Goal: Obtain resource: Download file/media

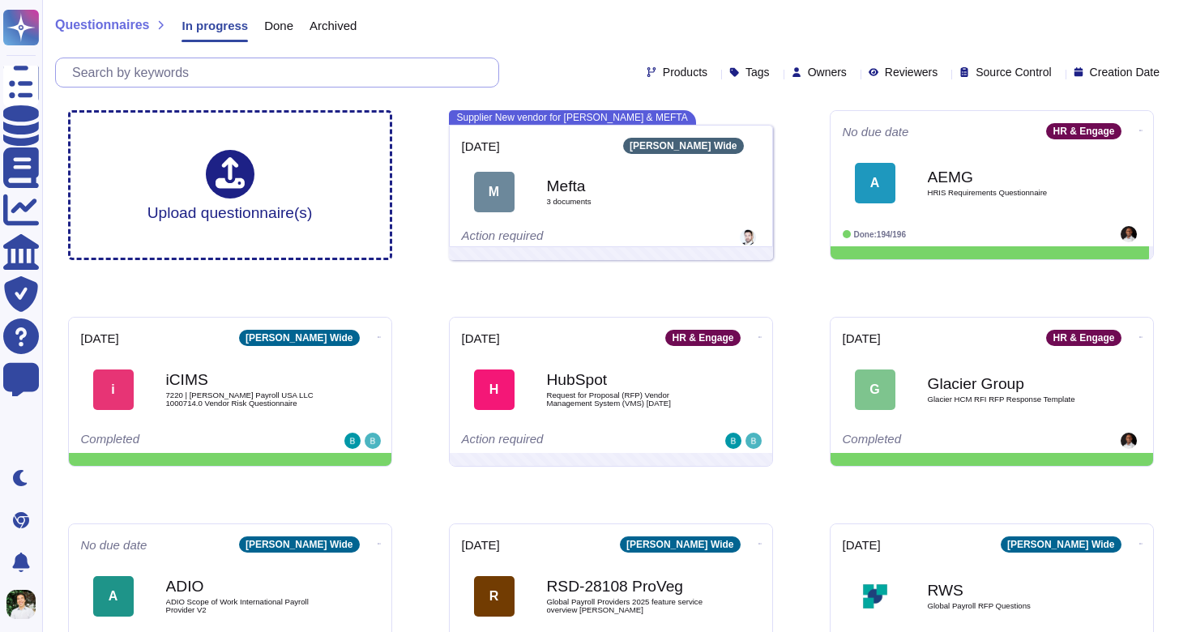
click at [163, 66] on input "text" at bounding box center [281, 72] width 434 height 28
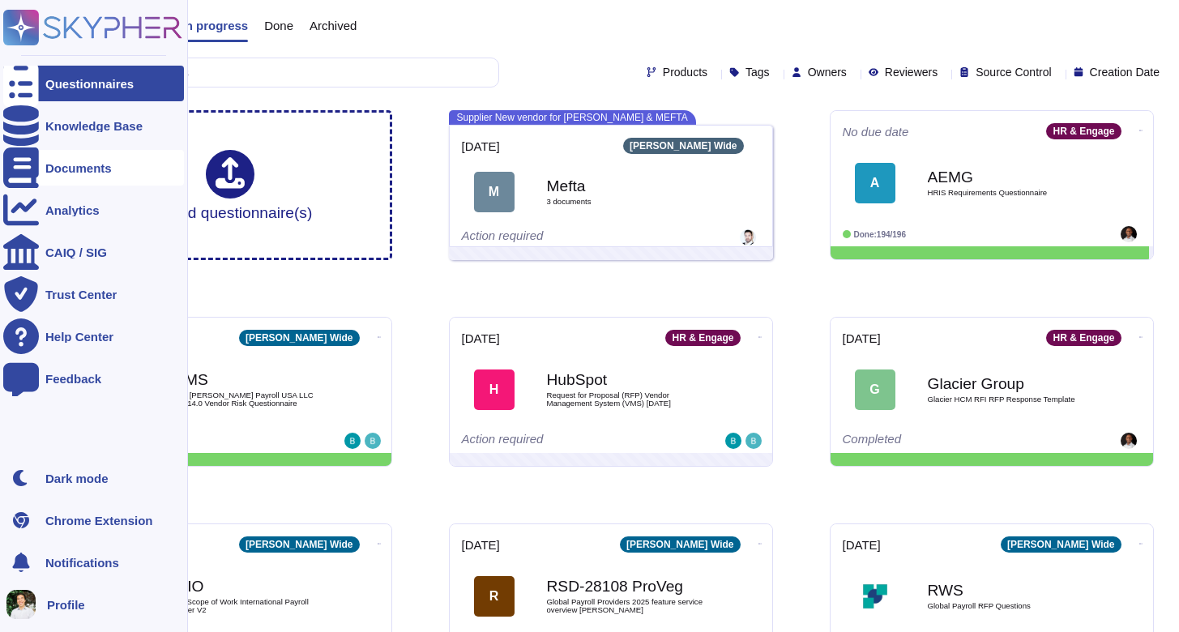
click at [53, 156] on div "Documents" at bounding box center [93, 168] width 181 height 36
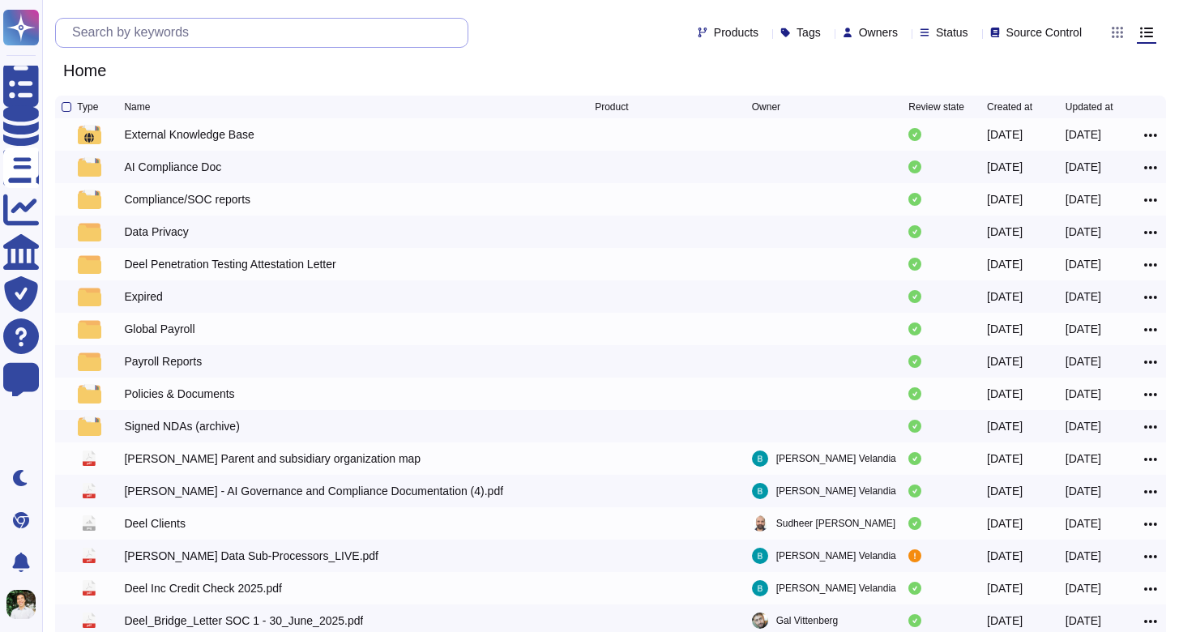
click at [259, 39] on input "text" at bounding box center [266, 33] width 404 height 28
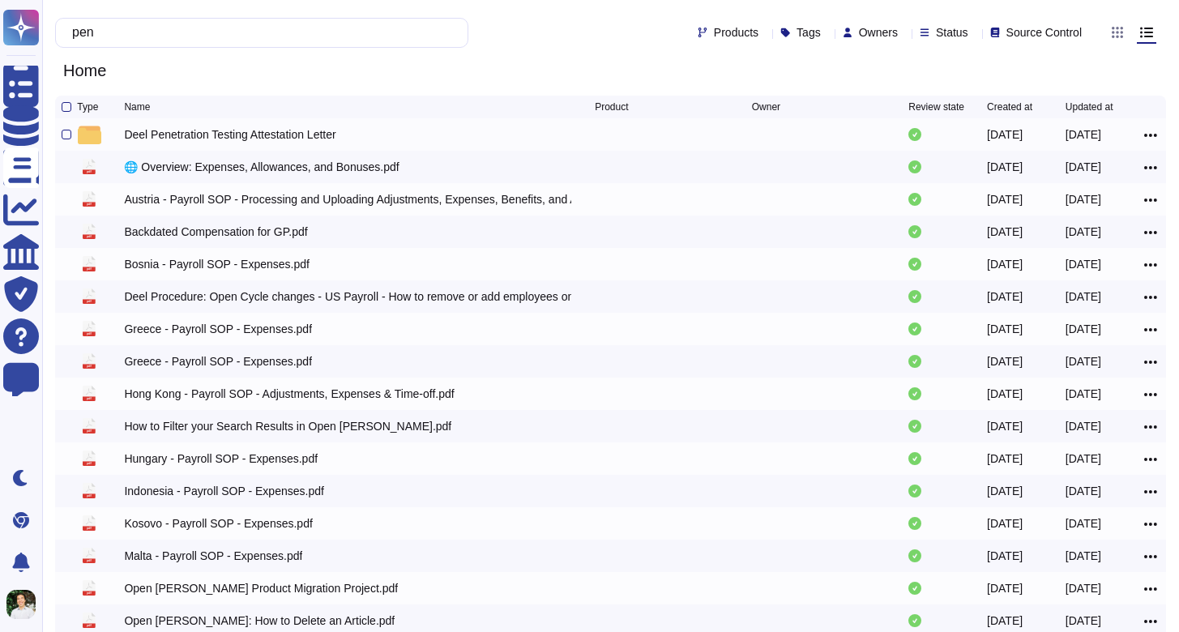
type input "pen"
click at [364, 142] on div "Deel Penetration Testing Attestation Letter" at bounding box center [359, 134] width 471 height 19
click at [152, 140] on div "Deel Penetration Testing Attestation Letter" at bounding box center [230, 134] width 212 height 16
click at [102, 136] on div at bounding box center [100, 134] width 47 height 19
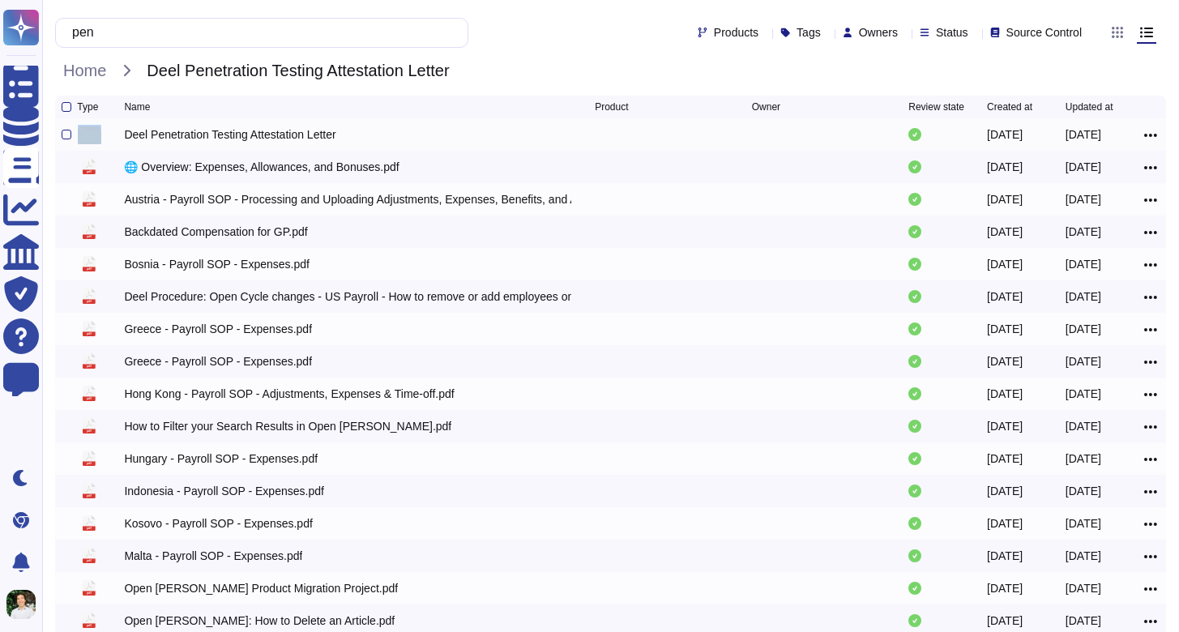
click at [102, 136] on div at bounding box center [100, 134] width 47 height 19
click at [288, 148] on div "Deel Penetration Testing Attestation Letter 2024-09-17 2024-09-17" at bounding box center [610, 134] width 1111 height 32
click at [289, 142] on div "Deel Penetration Testing Attestation Letter" at bounding box center [230, 134] width 212 height 16
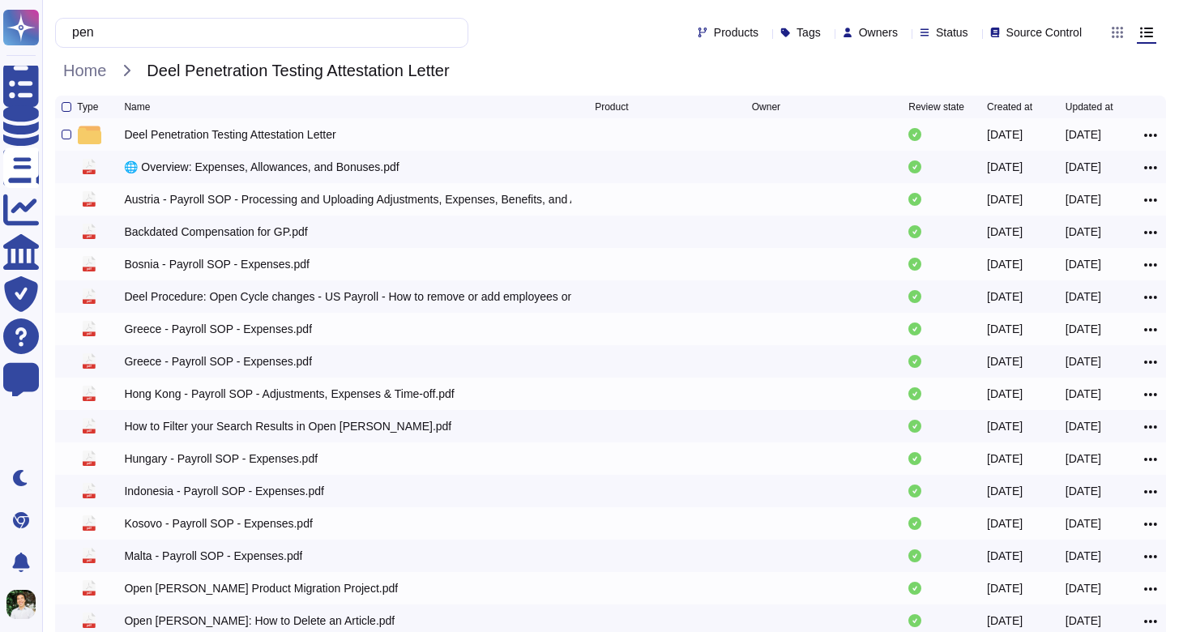
click at [1148, 135] on icon at bounding box center [1150, 135] width 13 height 15
click at [1074, 195] on link "Download" at bounding box center [1092, 184] width 128 height 23
click at [676, 62] on div "Home Deel Penetration Testing Attestation Letter" at bounding box center [610, 70] width 1111 height 24
click at [247, 139] on div "Deel Penetration Testing Attestation Letter" at bounding box center [230, 134] width 212 height 16
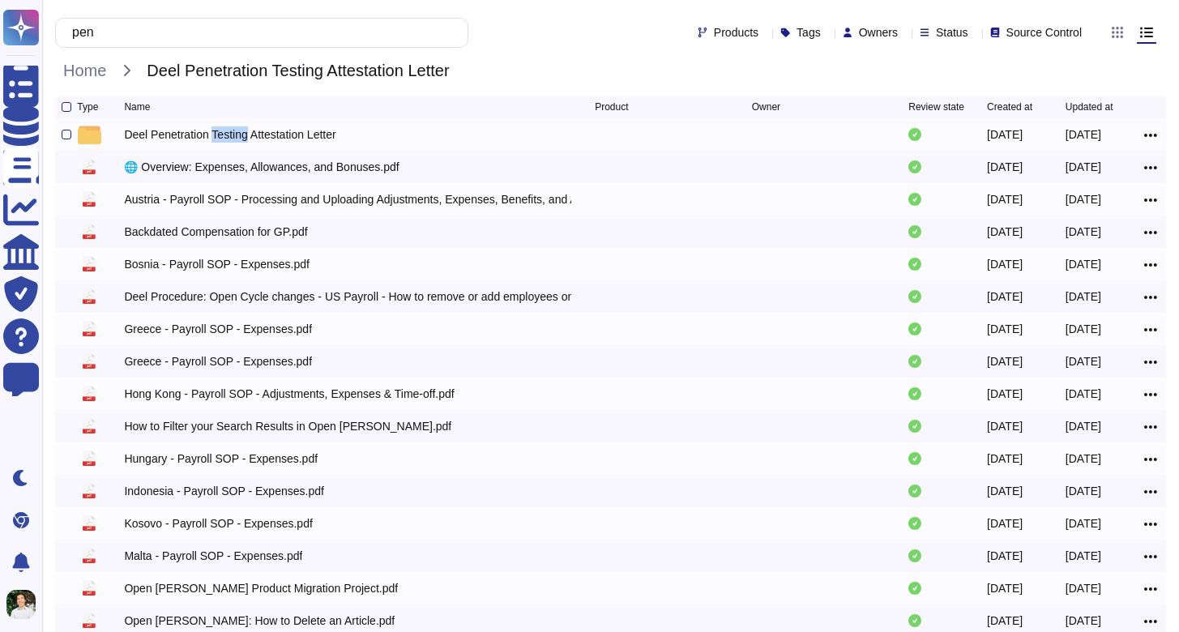
click at [247, 139] on div "Deel Penetration Testing Attestation Letter" at bounding box center [230, 134] width 212 height 16
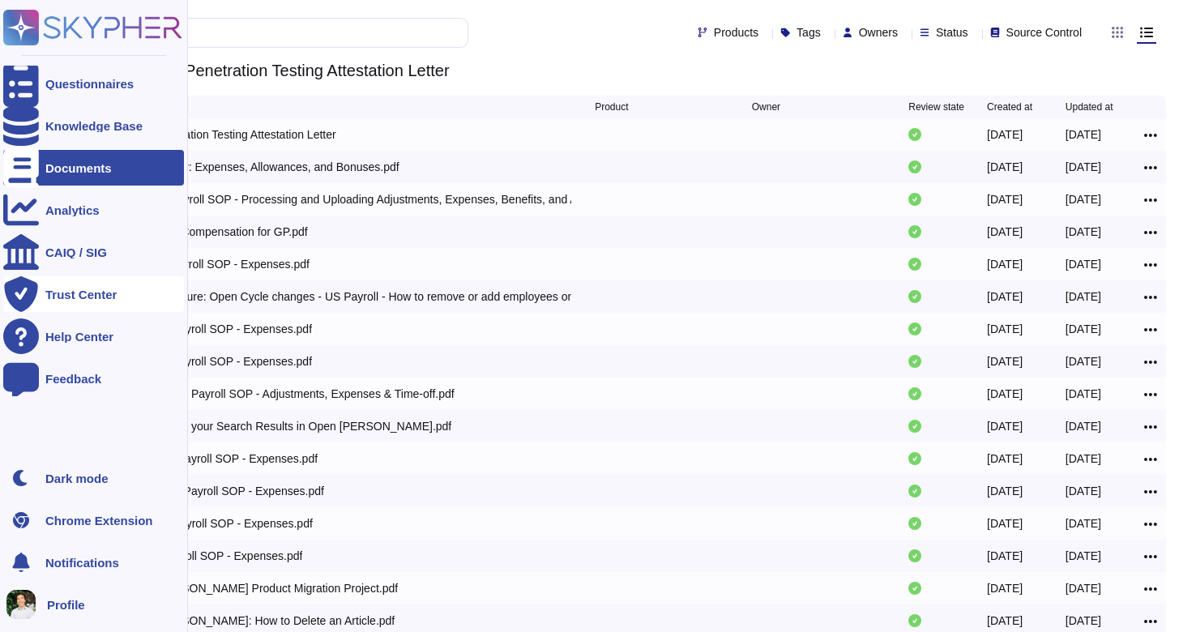
click at [99, 298] on div "Trust Center" at bounding box center [80, 295] width 71 height 12
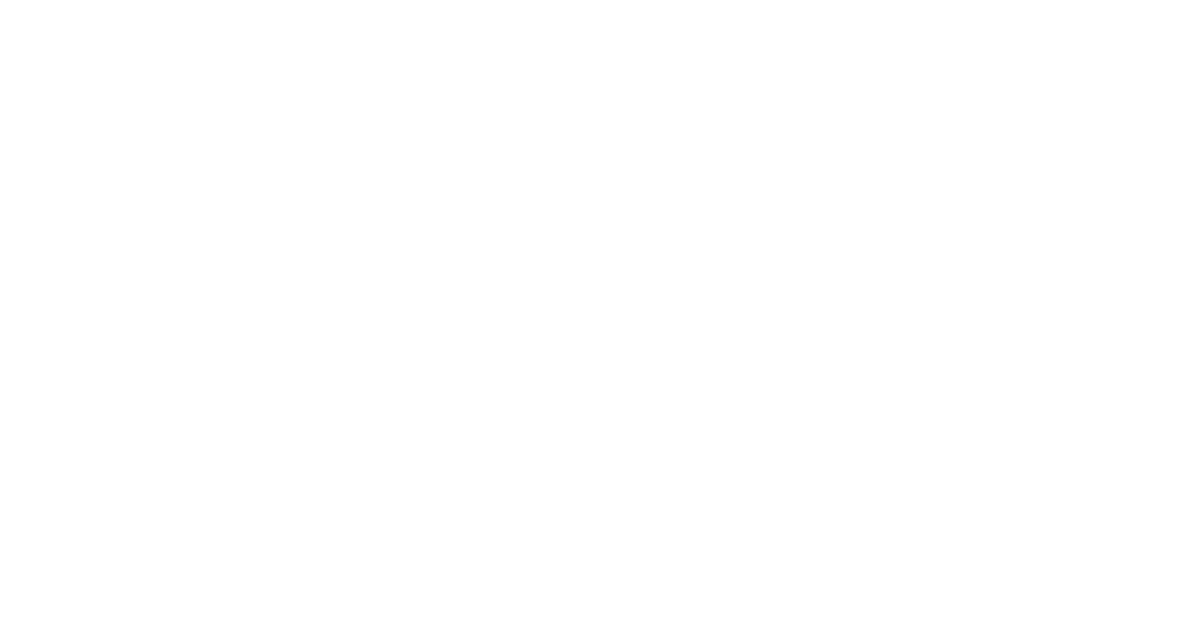
click at [1006, 0] on html at bounding box center [595, 0] width 1191 height 0
click at [1005, 0] on html at bounding box center [595, 0] width 1191 height 0
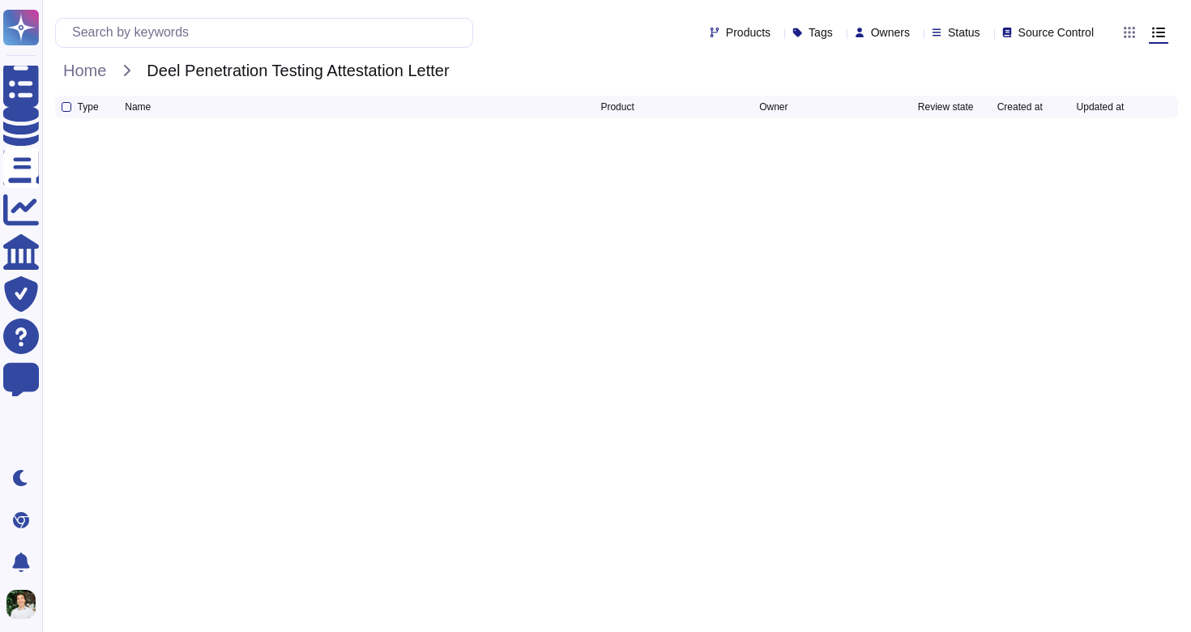
click at [382, 50] on div "Products Tags Owners Status Source Control" at bounding box center [616, 32] width 1123 height 39
click at [299, 36] on input "text" at bounding box center [268, 33] width 408 height 28
click at [109, 66] on span "Home" at bounding box center [84, 70] width 59 height 24
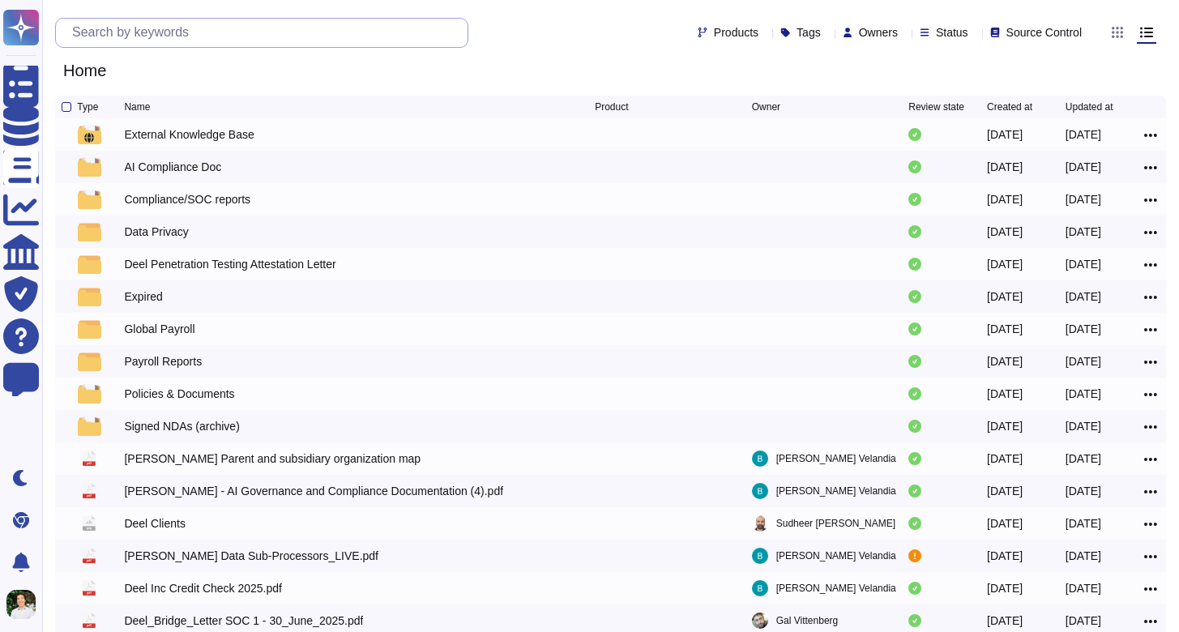
click at [130, 32] on input "text" at bounding box center [266, 33] width 404 height 28
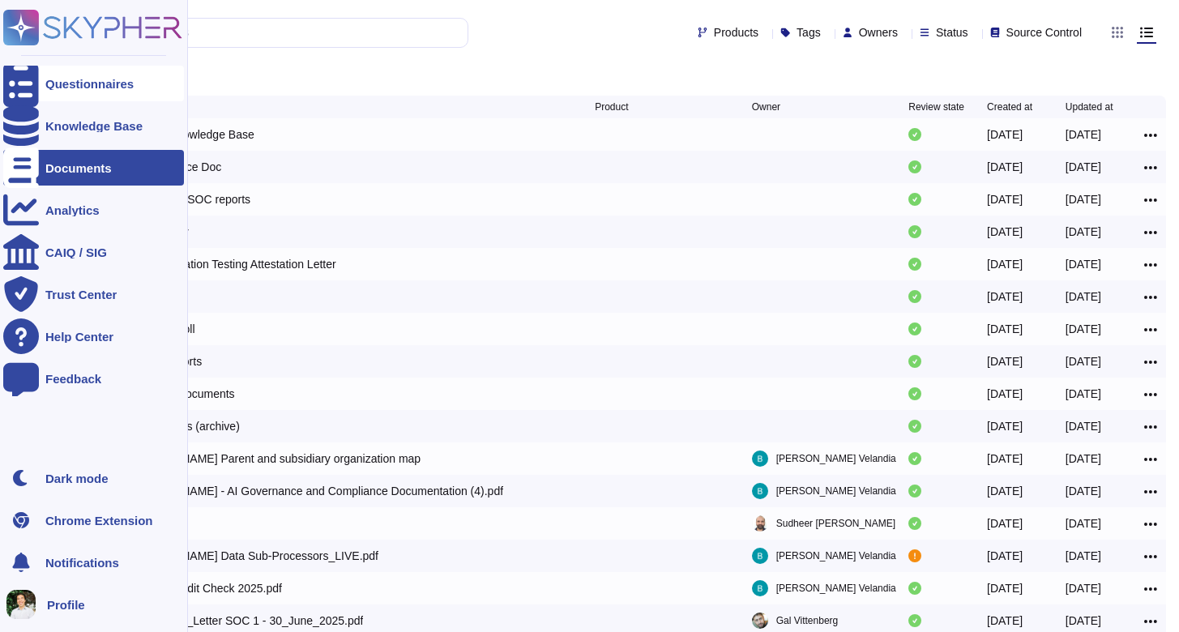
click at [28, 74] on div at bounding box center [21, 84] width 36 height 36
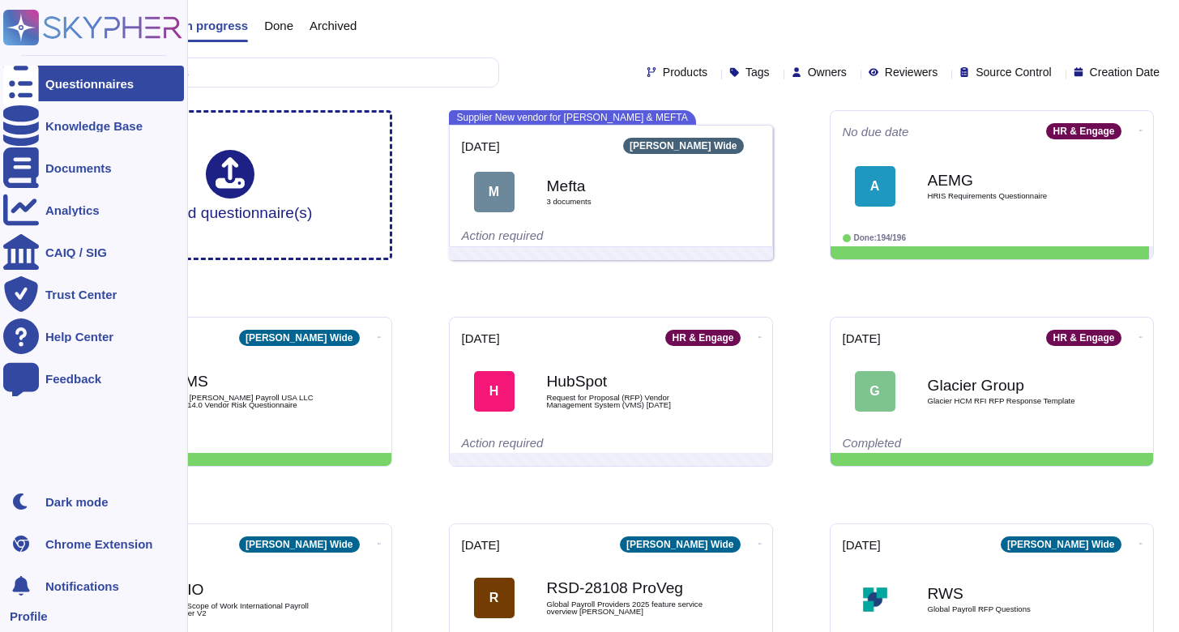
click at [122, 36] on icon at bounding box center [92, 28] width 179 height 36
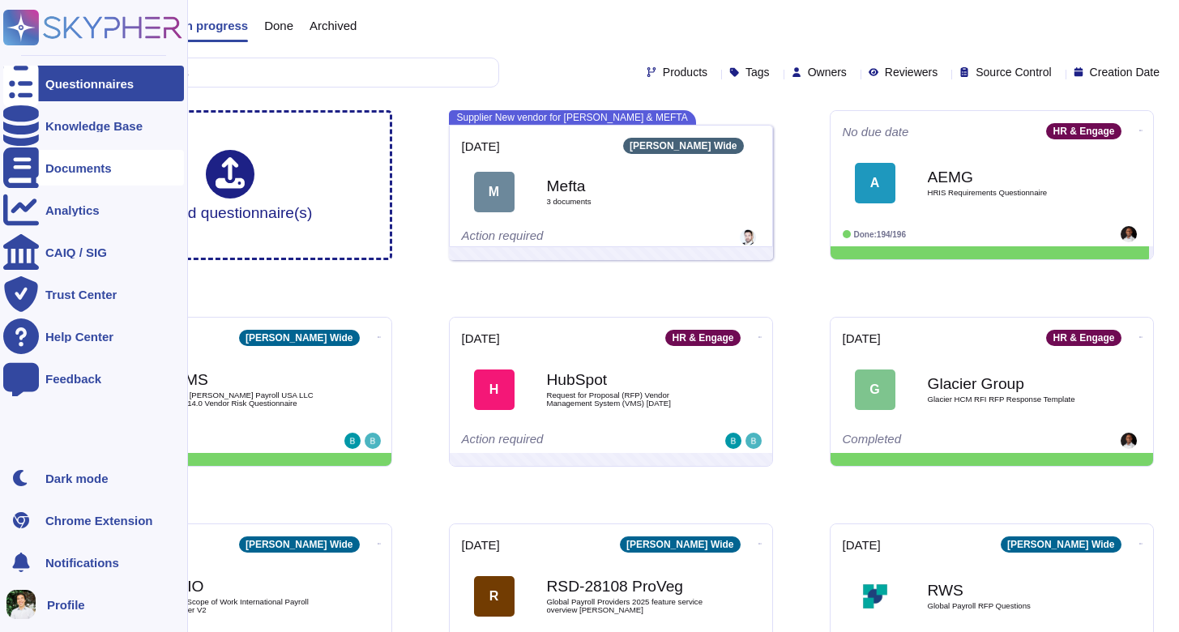
click at [66, 177] on div "Documents" at bounding box center [93, 168] width 181 height 36
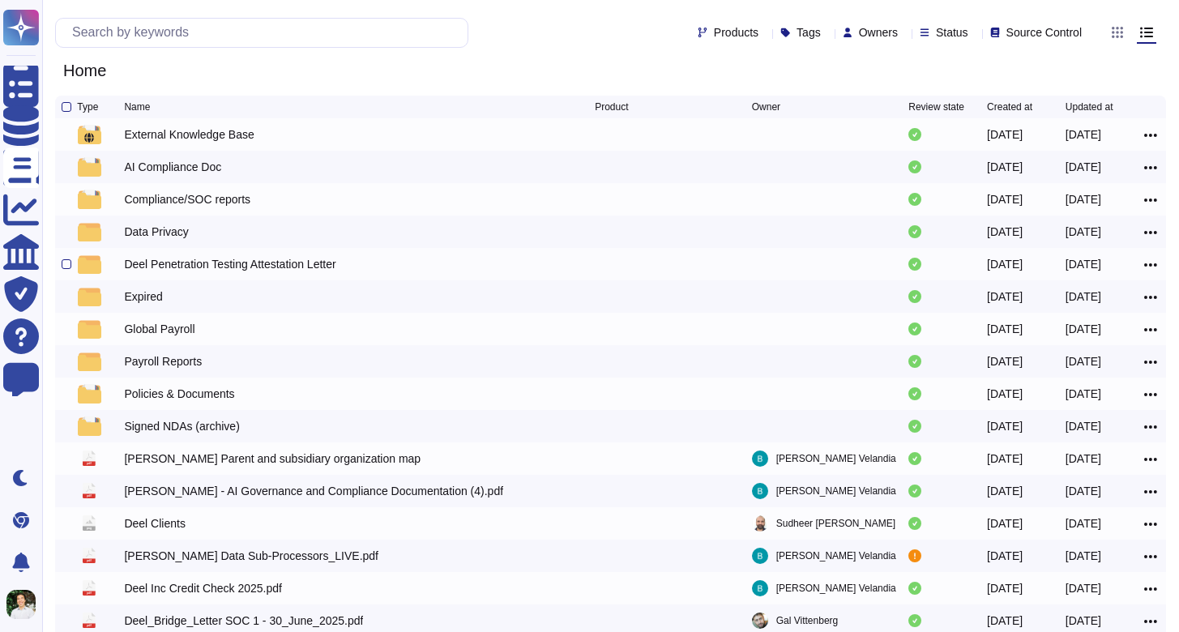
click at [247, 264] on div "Deel Penetration Testing Attestation Letter" at bounding box center [230, 264] width 212 height 16
